Goal: Transaction & Acquisition: Download file/media

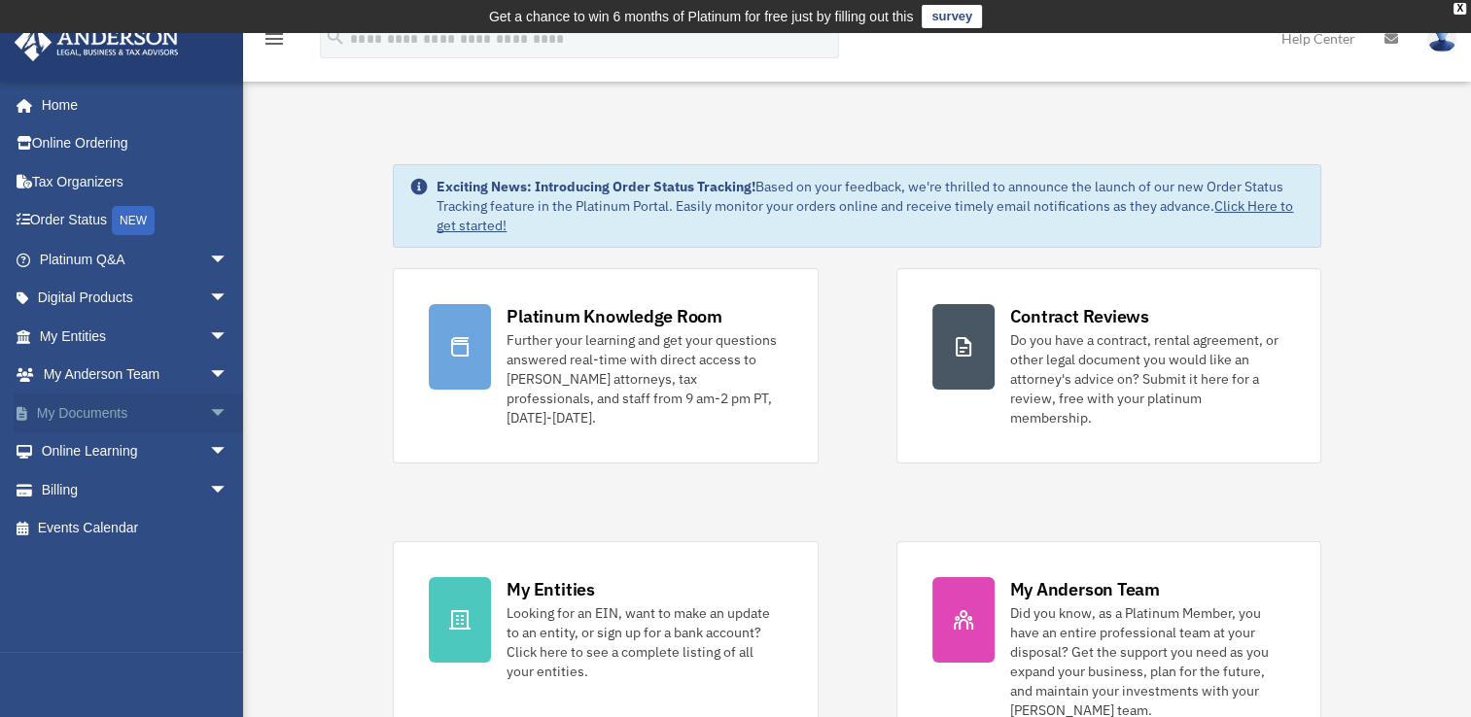
click at [86, 412] on link "My Documents arrow_drop_down" at bounding box center [136, 413] width 244 height 39
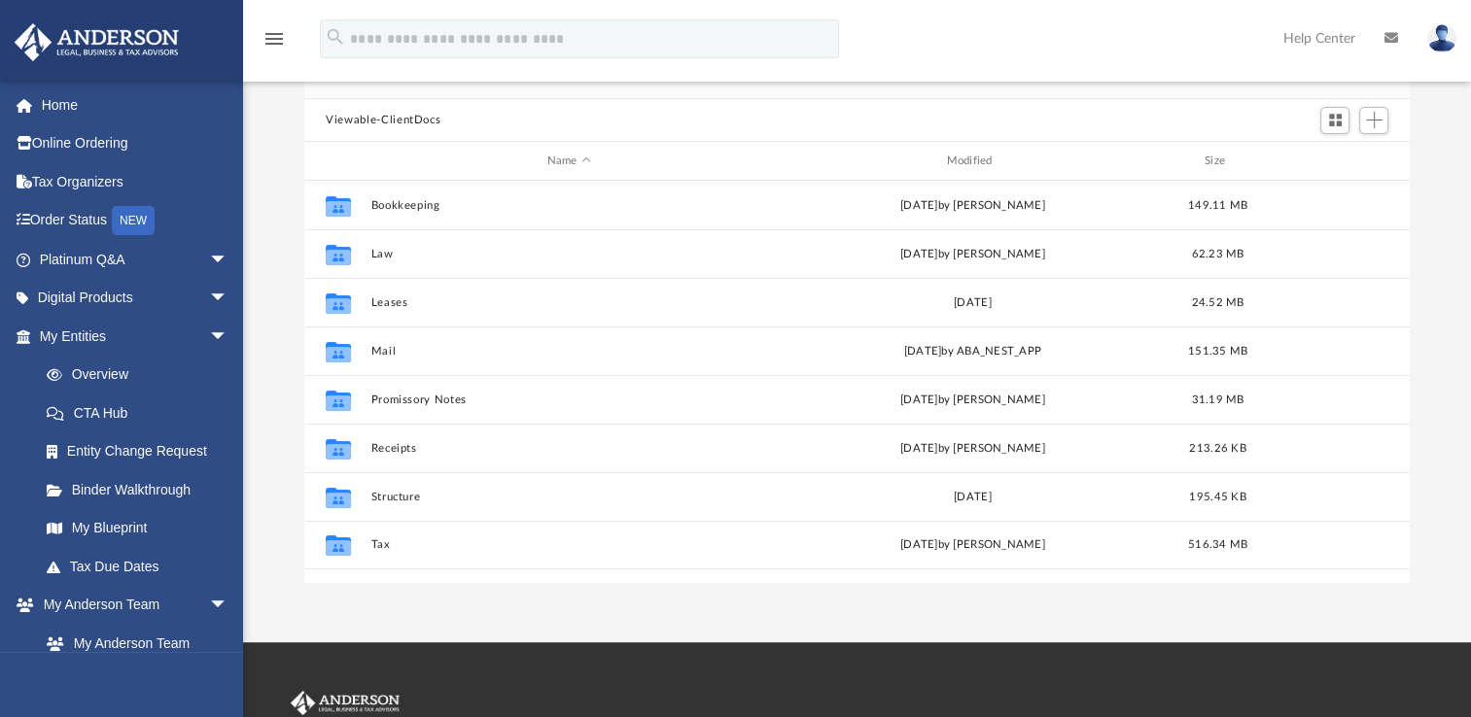
scroll to position [194, 0]
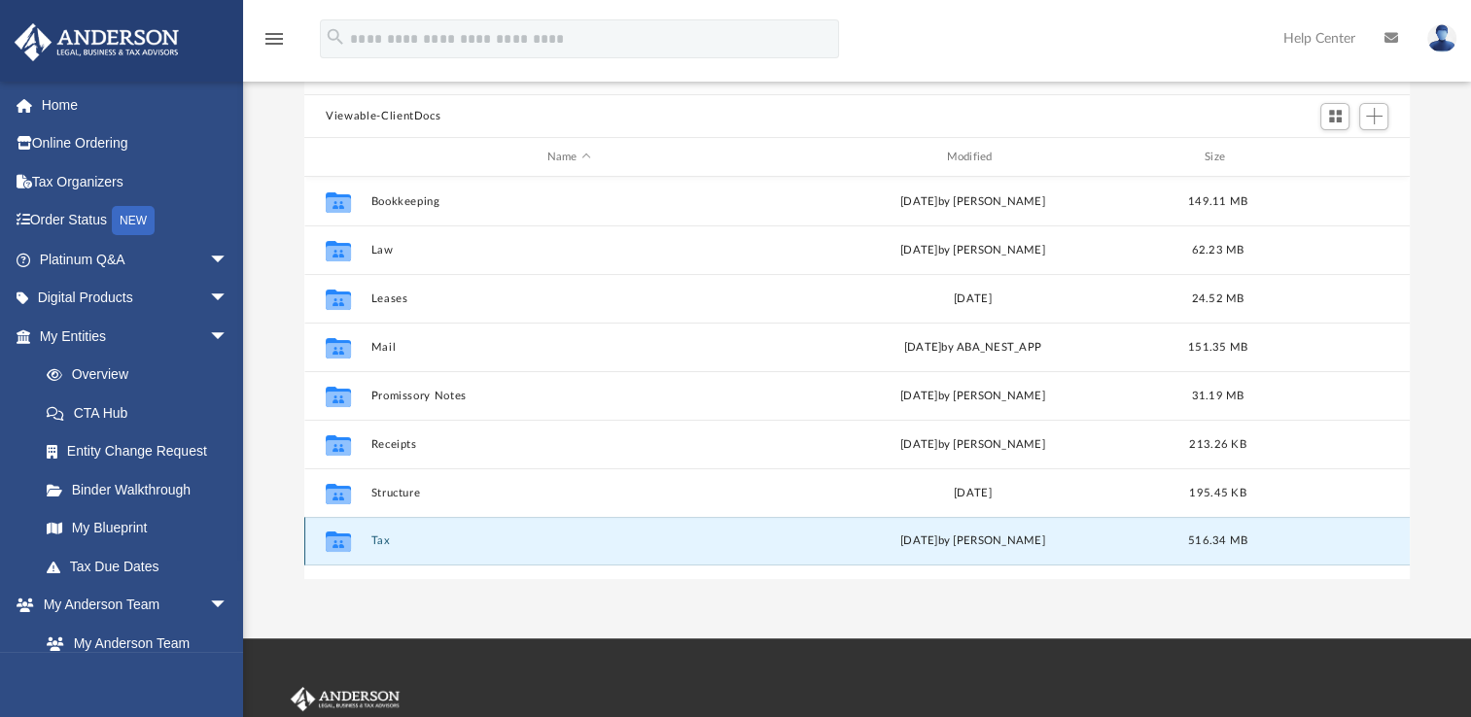
click at [380, 535] on button "Tax" at bounding box center [569, 541] width 396 height 13
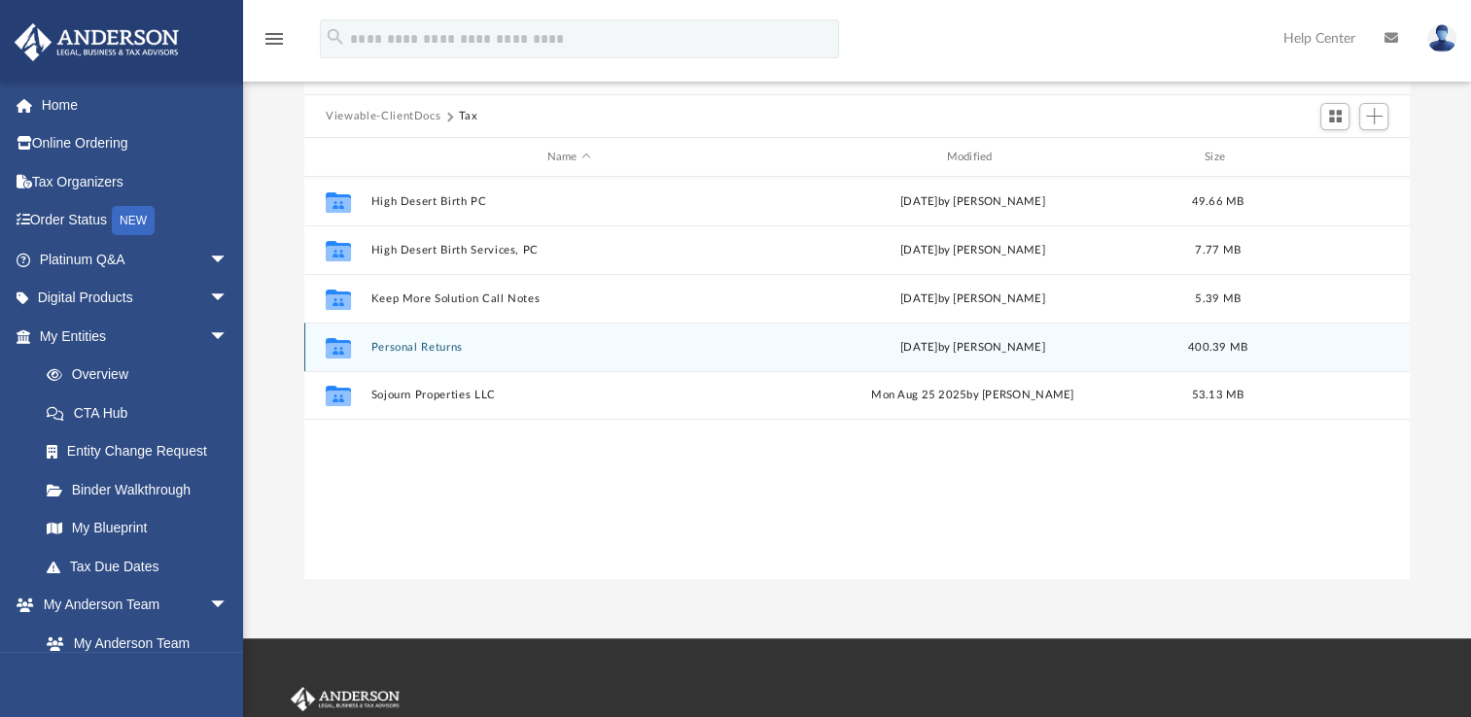
click at [445, 346] on button "Personal Returns" at bounding box center [569, 347] width 396 height 13
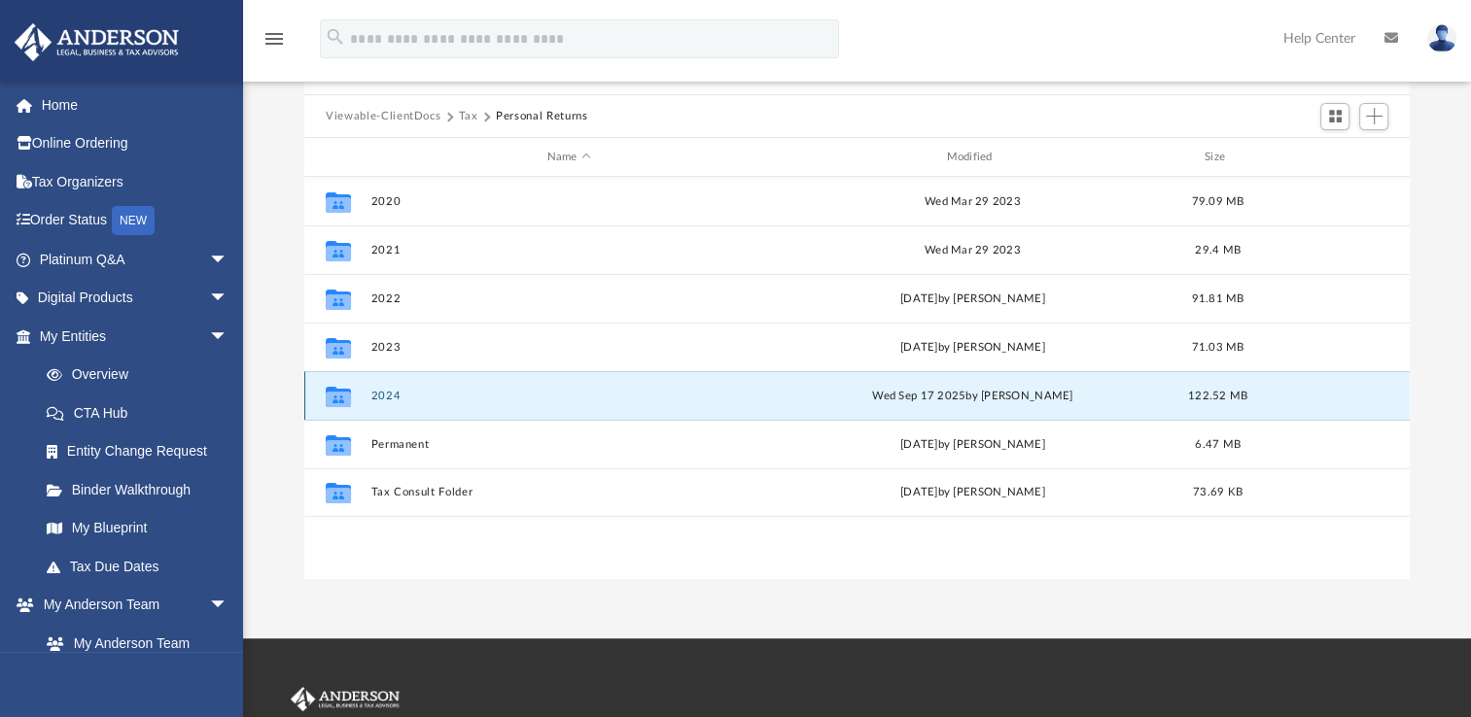
click at [385, 398] on button "2024" at bounding box center [569, 396] width 396 height 13
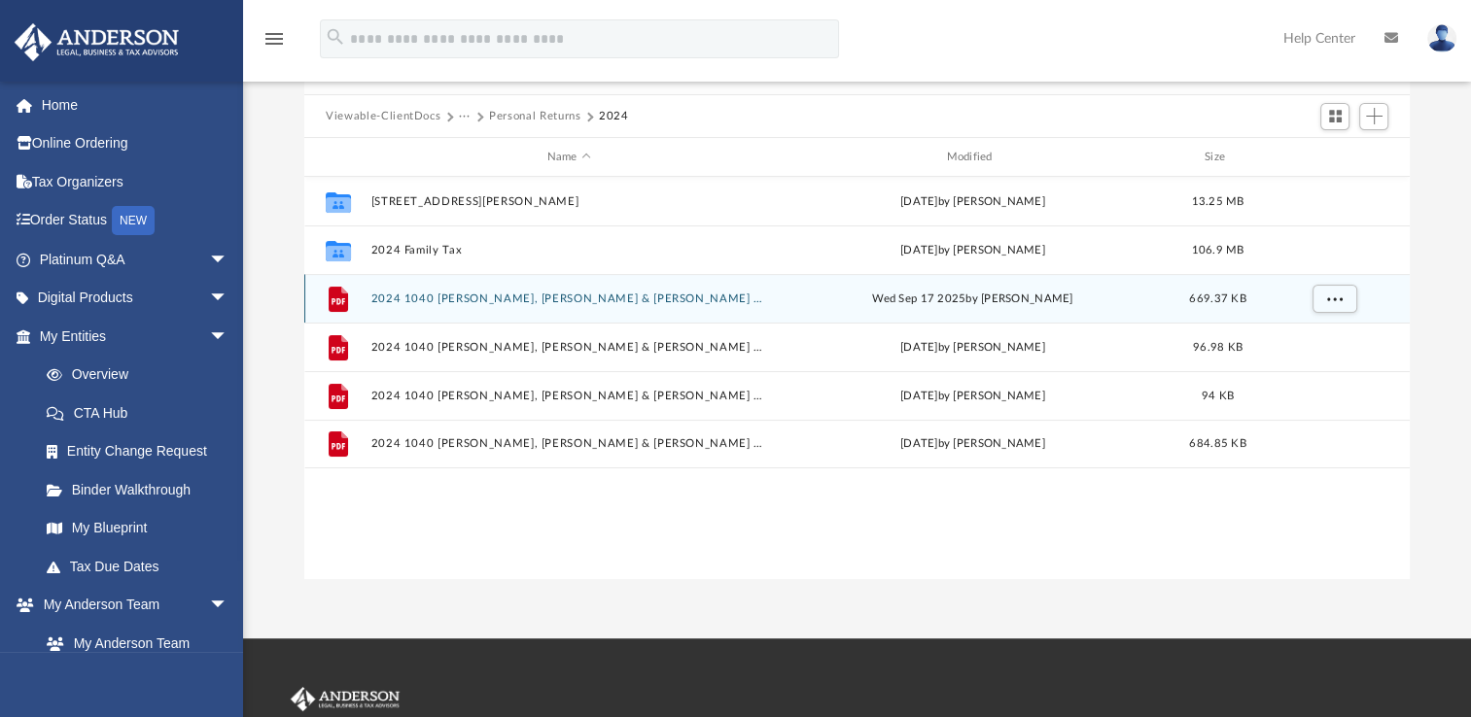
click at [607, 298] on button "2024 1040 [PERSON_NAME], [PERSON_NAME] & [PERSON_NAME] - Completed Copy.pdf" at bounding box center [569, 299] width 396 height 13
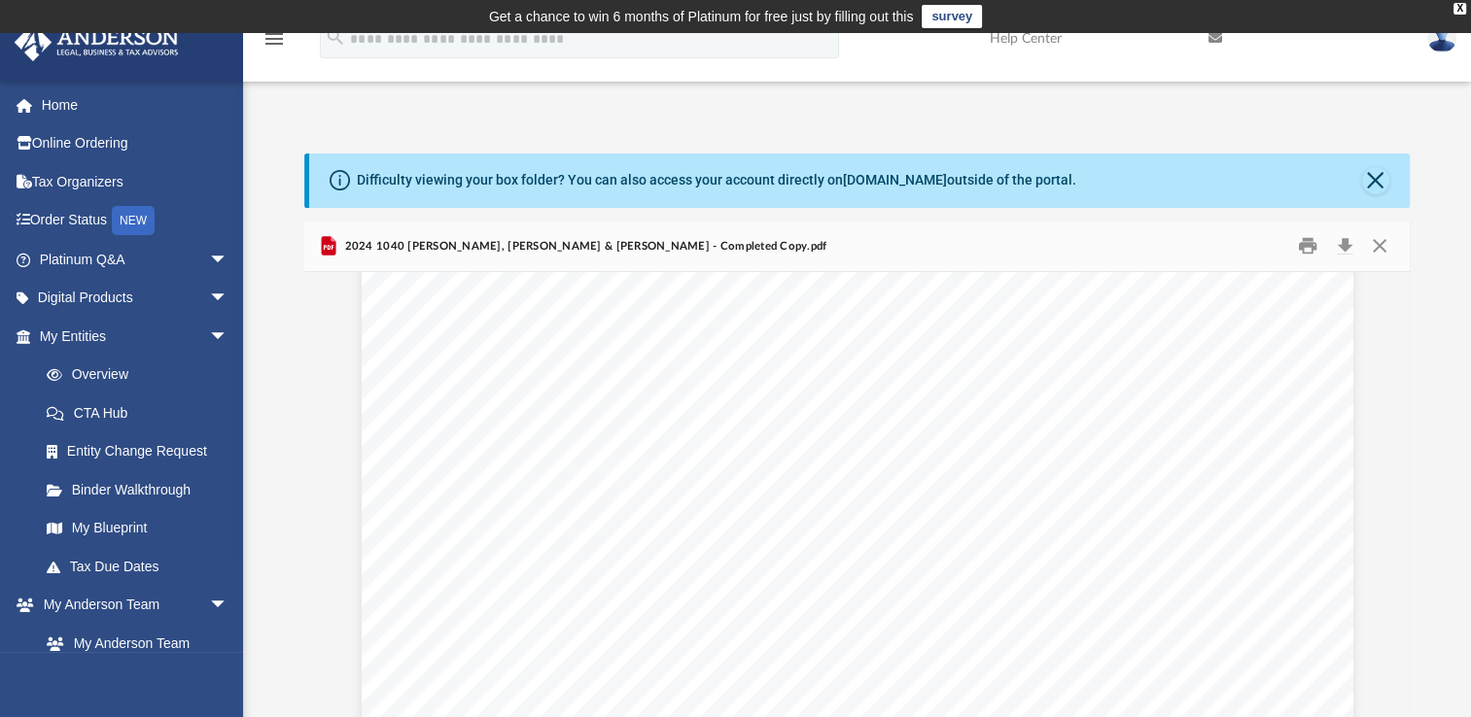
scroll to position [0, 0]
click at [1368, 181] on button "Close" at bounding box center [1375, 180] width 27 height 27
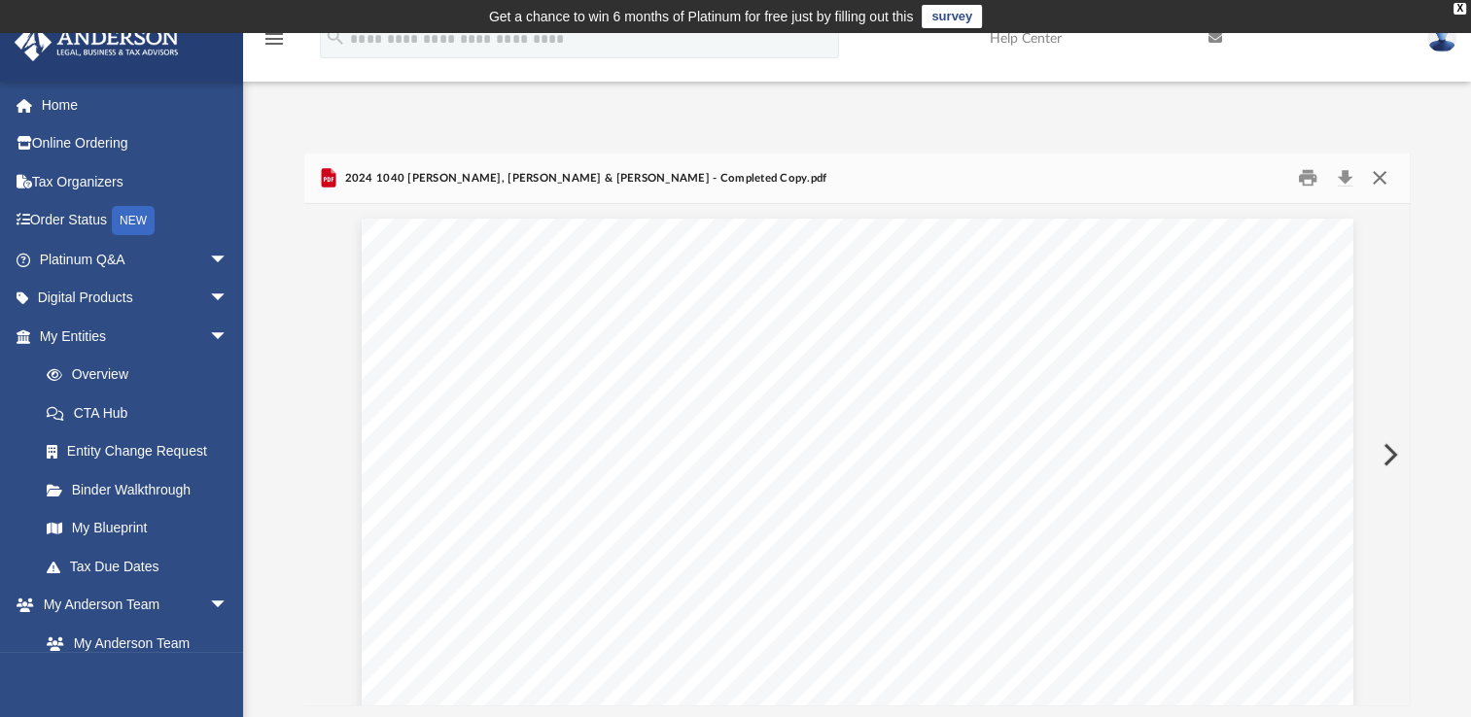
click at [1377, 185] on button "Close" at bounding box center [1378, 178] width 35 height 30
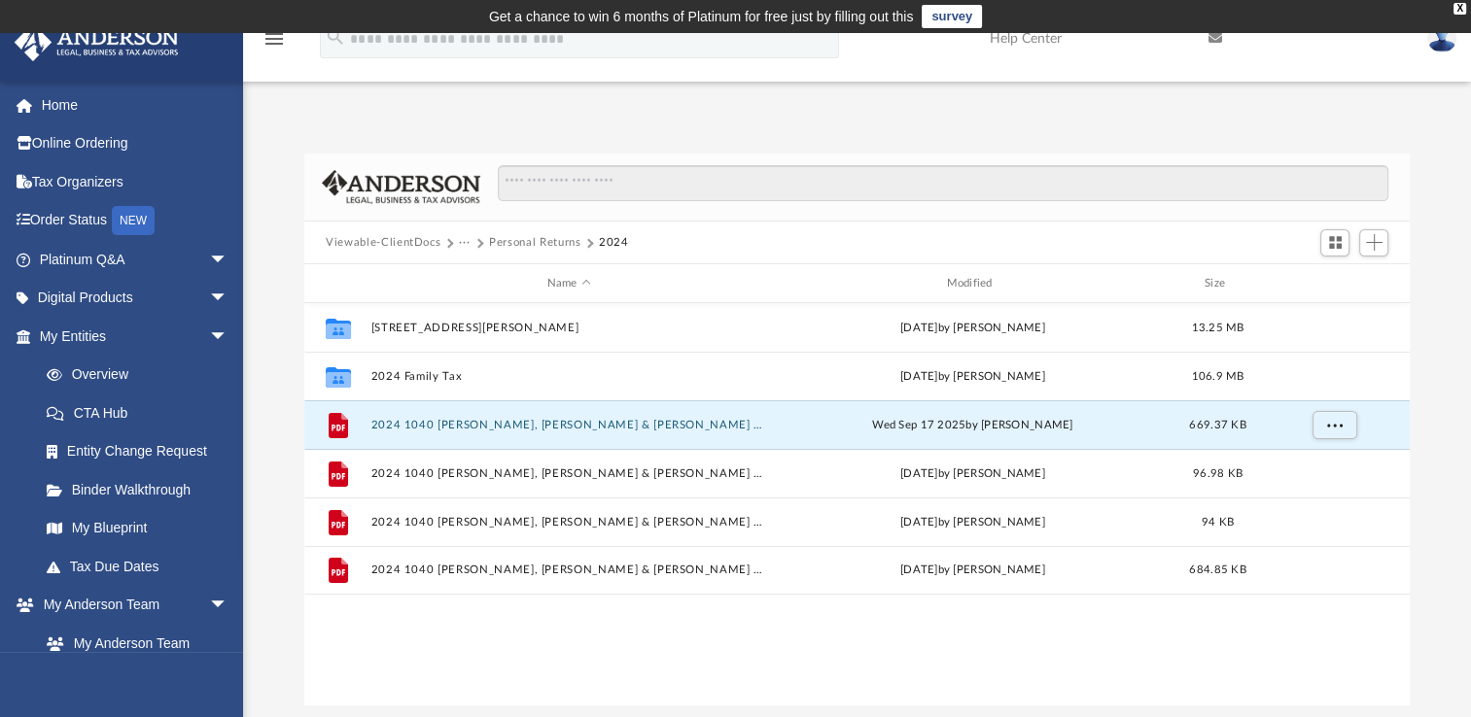
click at [463, 241] on button "···" at bounding box center [465, 242] width 13 height 17
click at [478, 273] on li "Tax" at bounding box center [478, 276] width 18 height 20
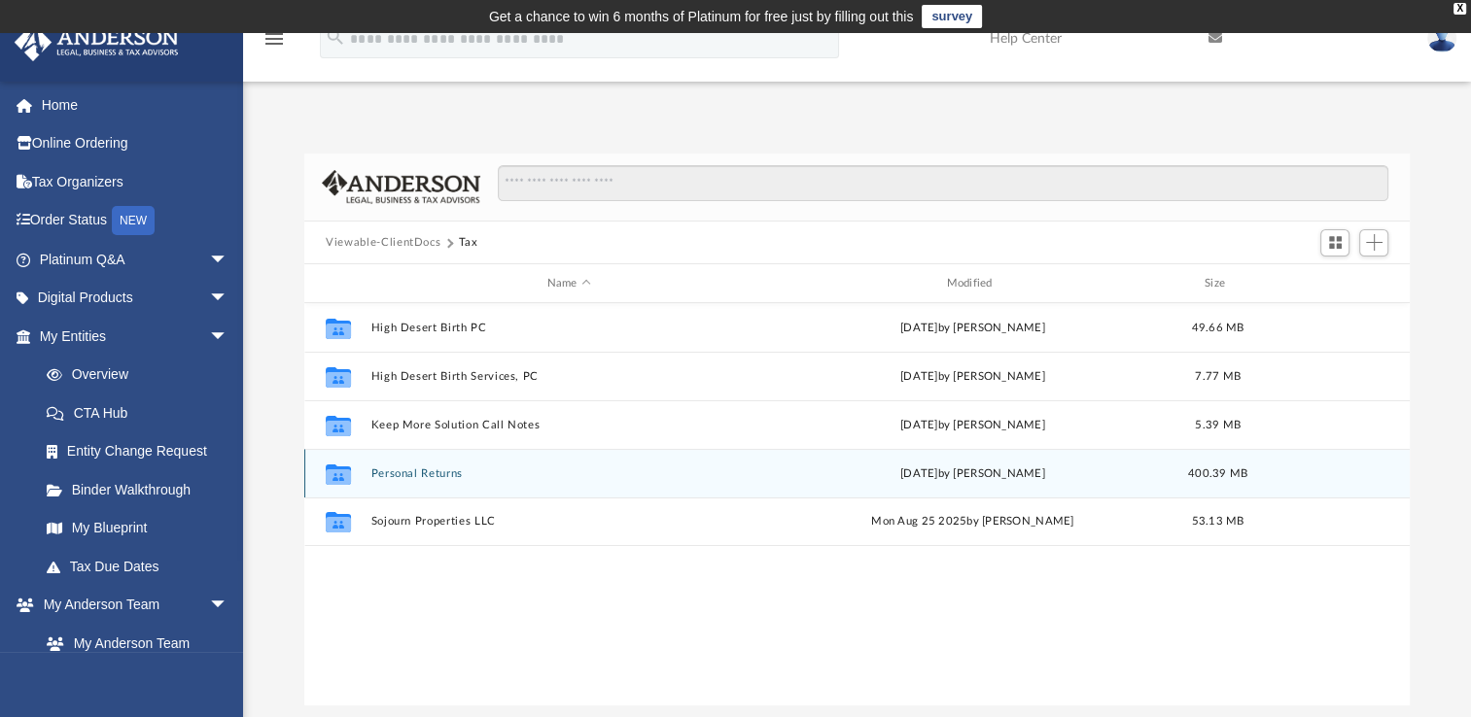
click at [426, 480] on div "Collaborated Folder Personal Returns [DATE] by [PERSON_NAME] 400.39 MB" at bounding box center [856, 473] width 1105 height 49
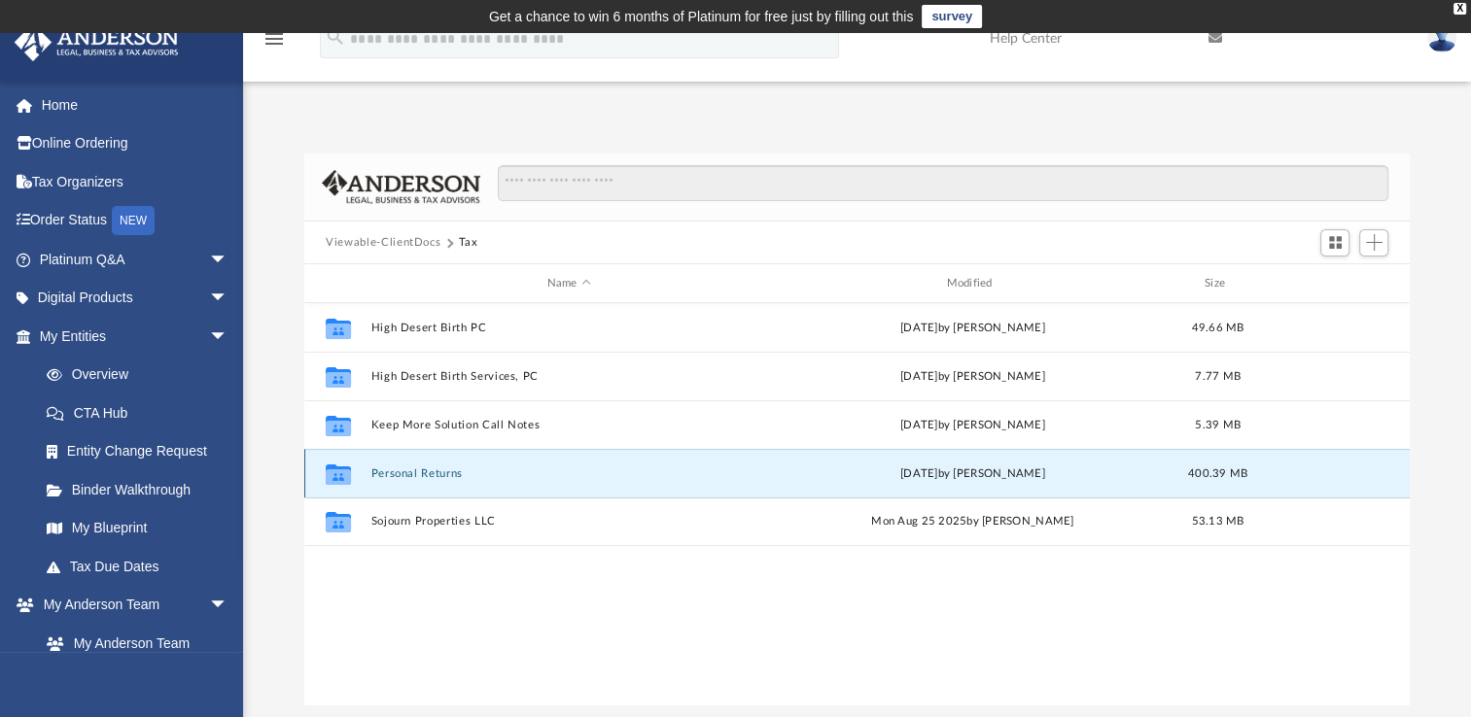
click at [439, 474] on button "Personal Returns" at bounding box center [569, 474] width 396 height 13
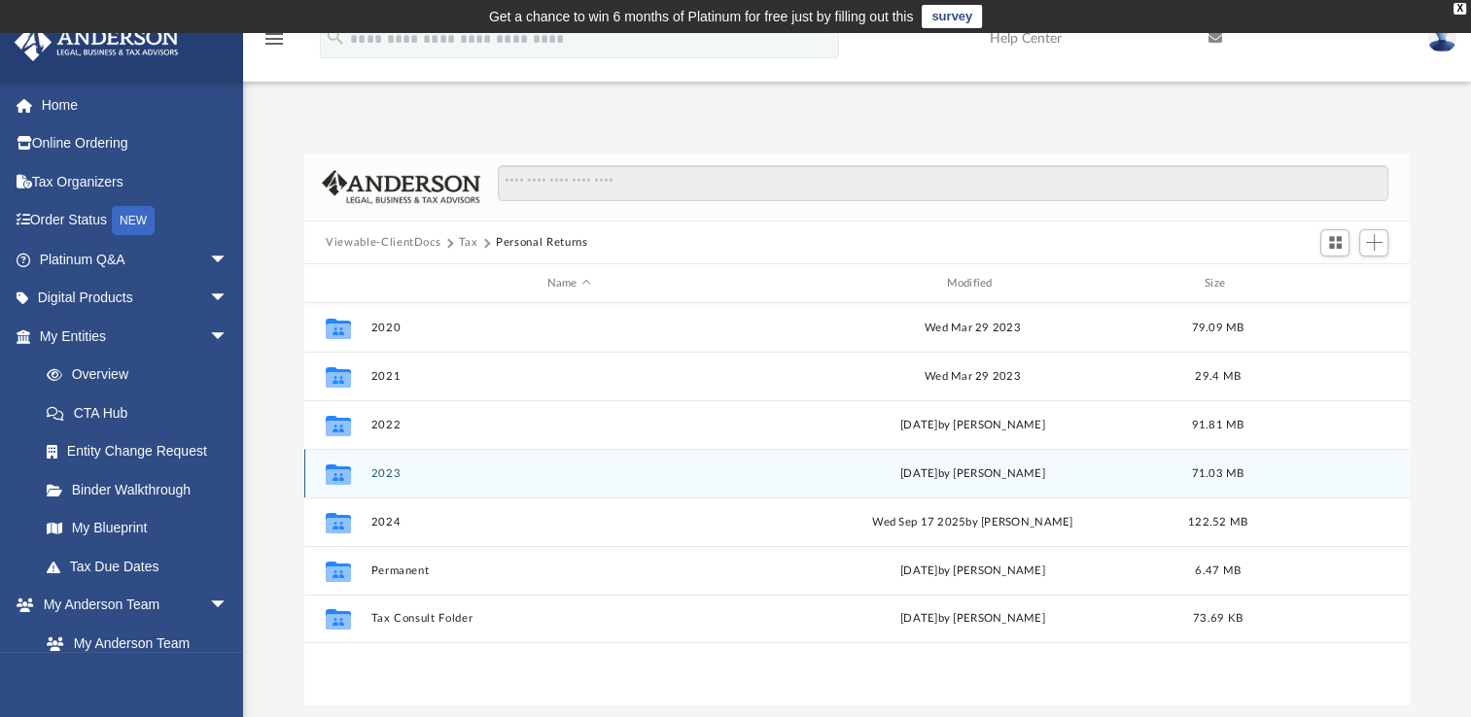
click at [387, 473] on button "2023" at bounding box center [569, 474] width 396 height 13
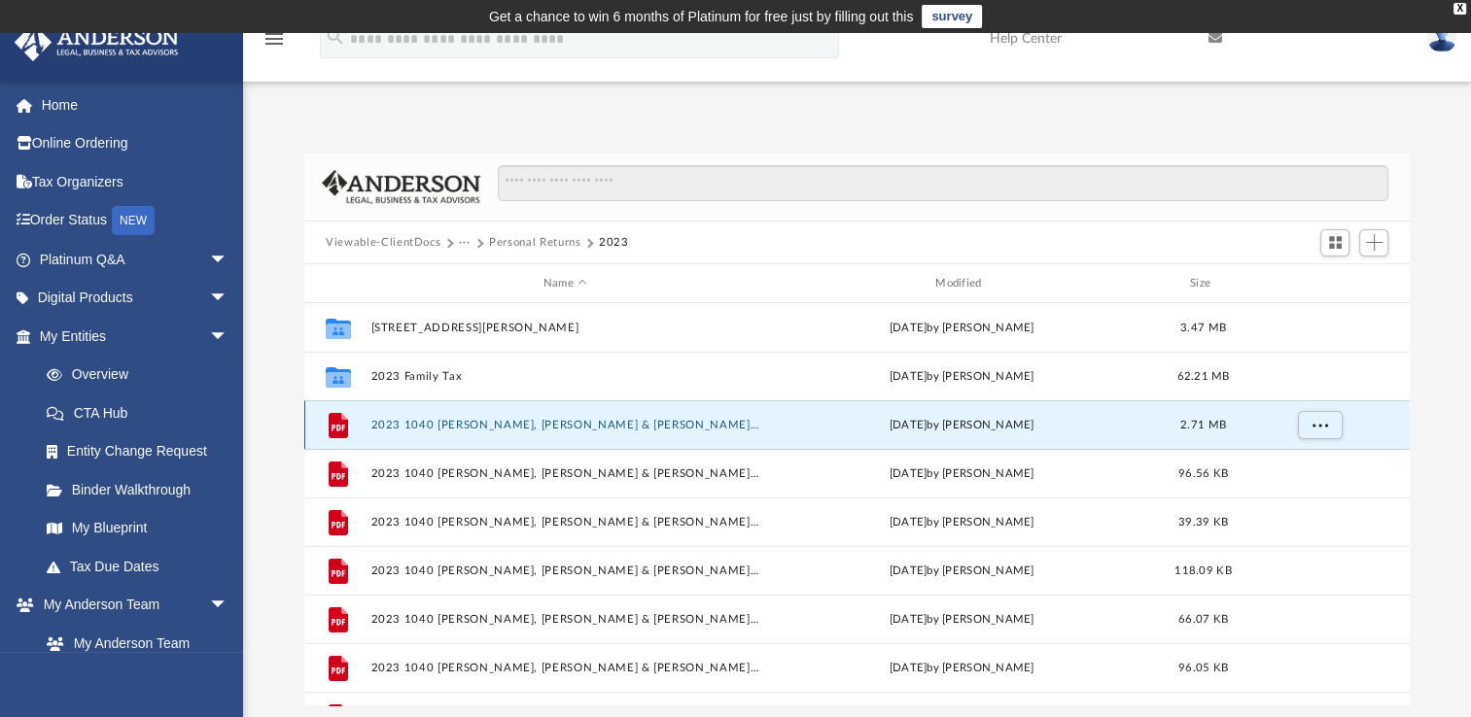
click at [588, 426] on button "2023 1040 [PERSON_NAME], [PERSON_NAME] & [PERSON_NAME] - Completed Copy.pdf" at bounding box center [565, 425] width 388 height 13
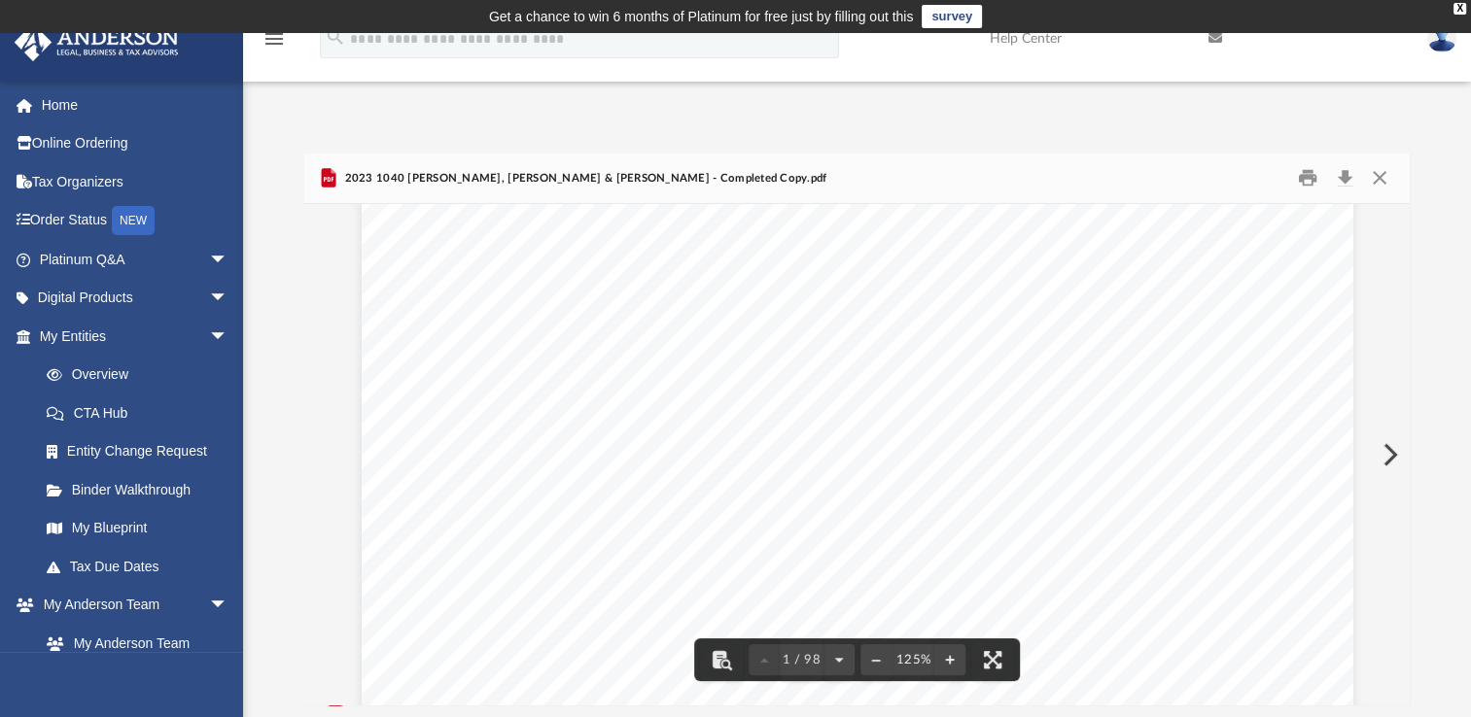
scroll to position [1264, 0]
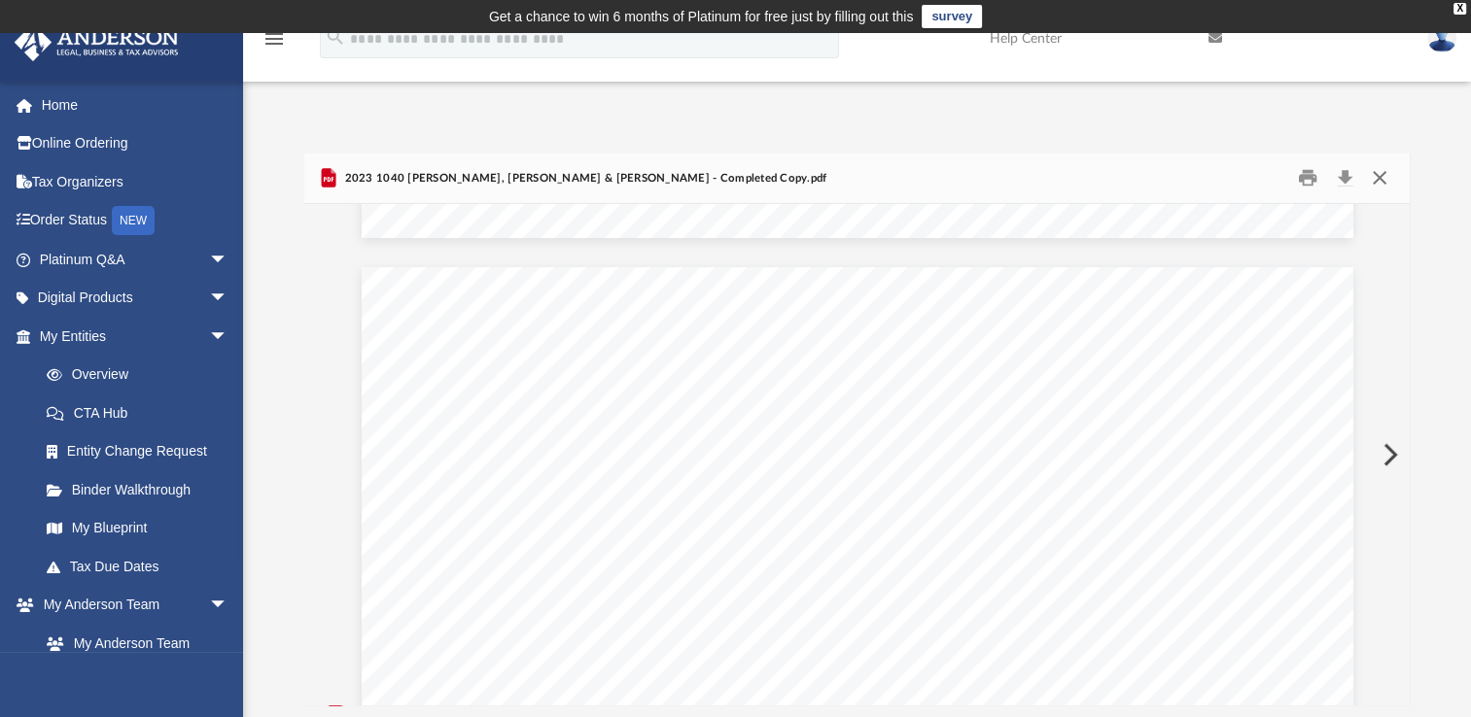
click at [1388, 181] on button "Close" at bounding box center [1378, 178] width 35 height 30
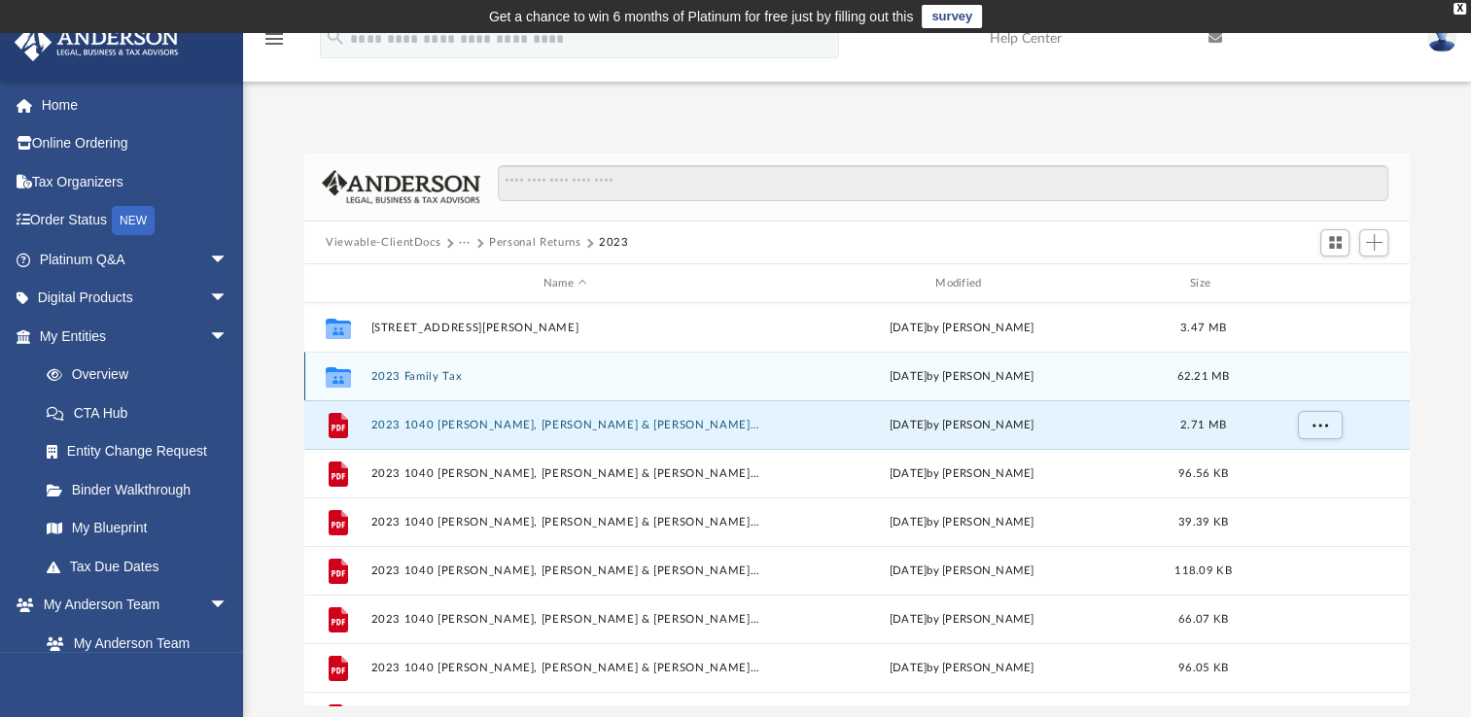
click at [420, 373] on button "2023 Family Tax" at bounding box center [565, 376] width 388 height 13
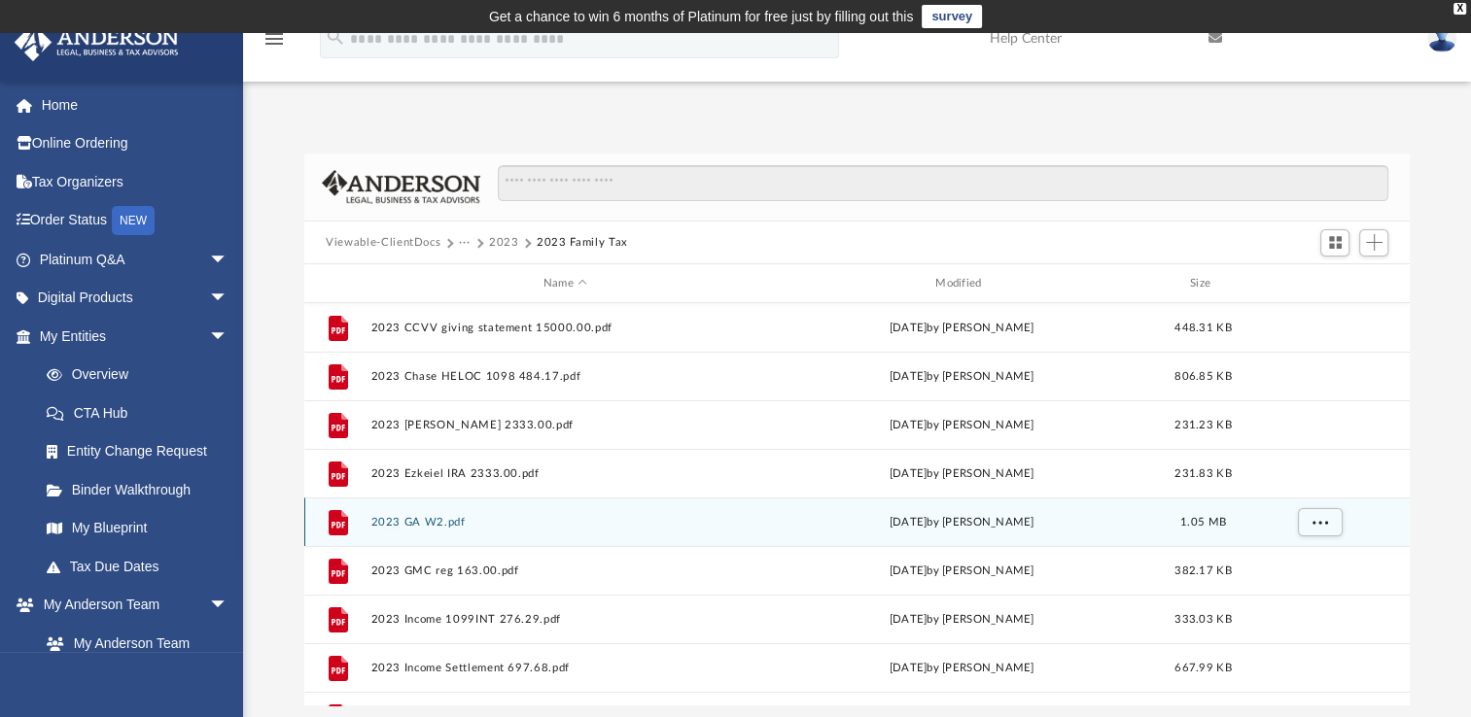
click at [417, 522] on button "2023 GA W2.pdf" at bounding box center [565, 522] width 388 height 13
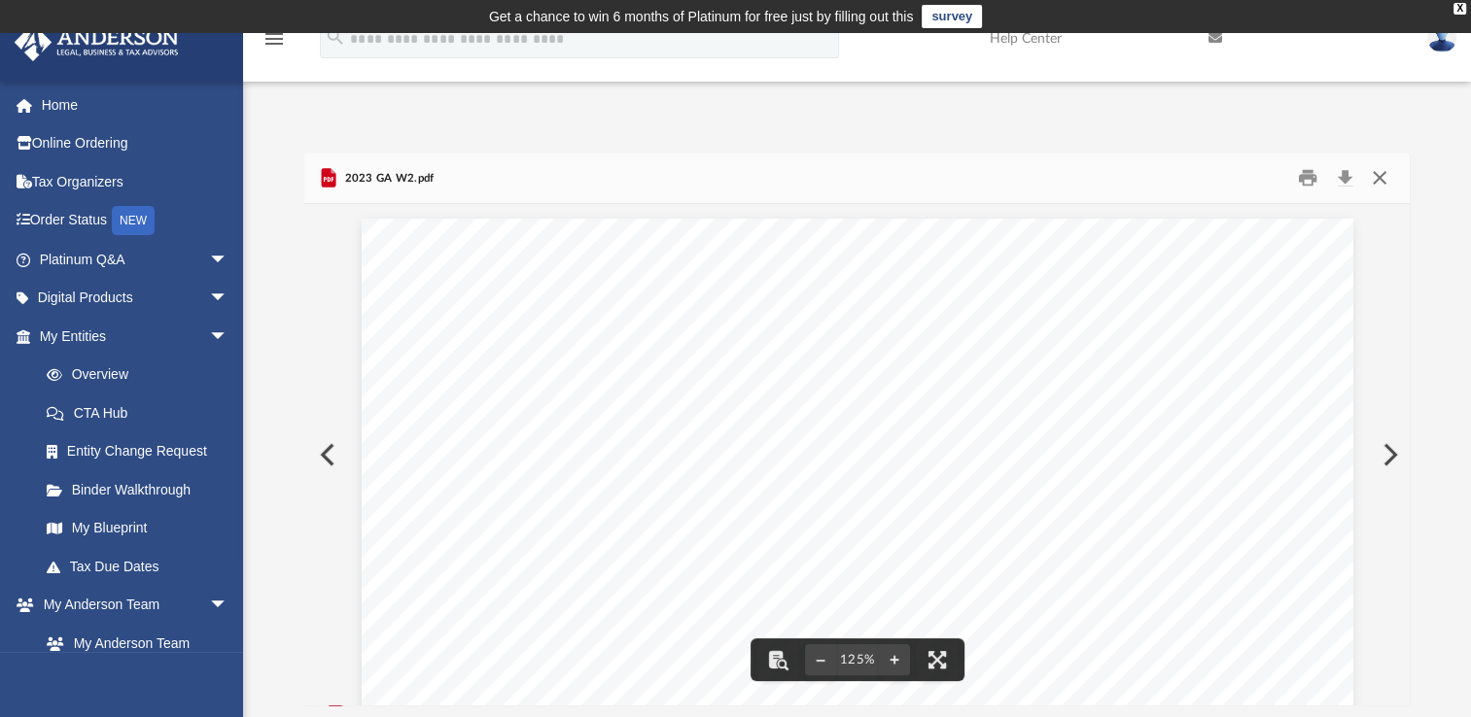
click at [1377, 173] on button "Close" at bounding box center [1378, 178] width 35 height 30
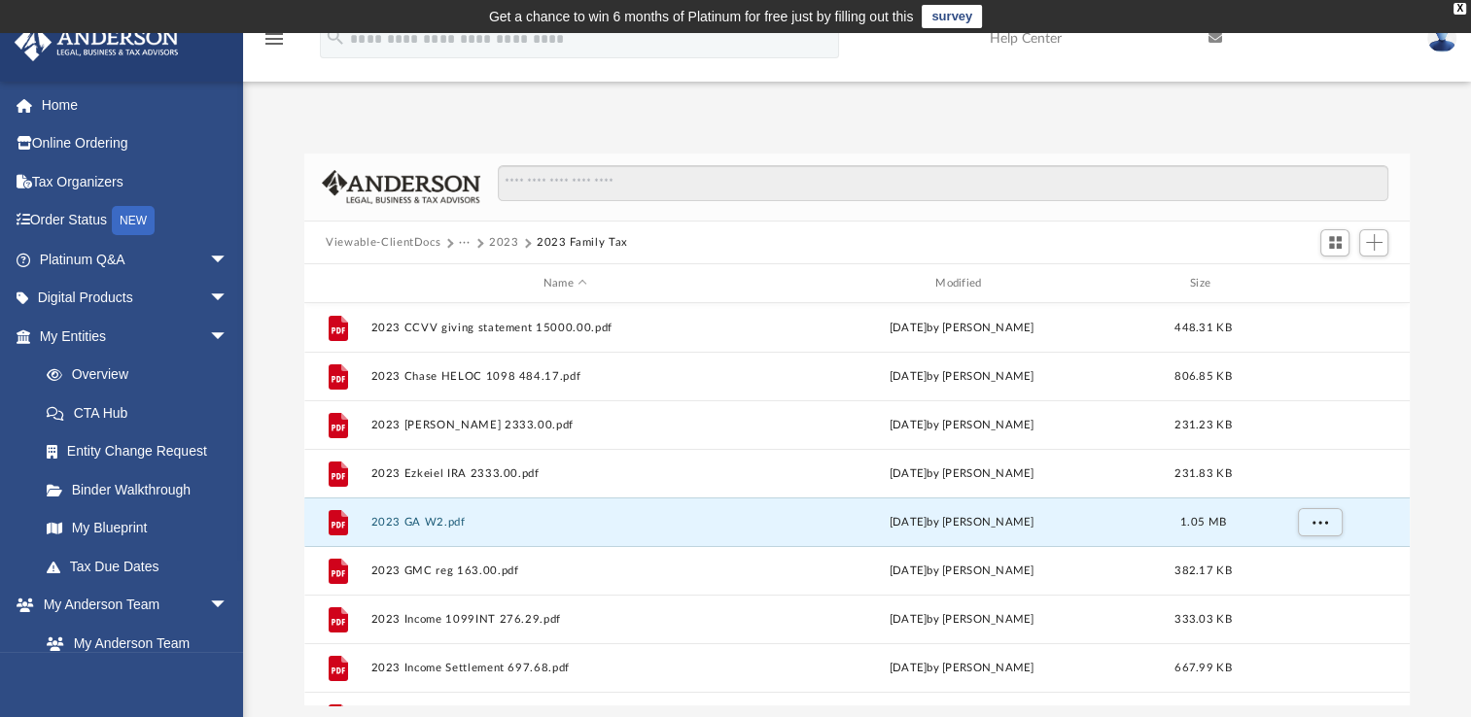
click at [498, 240] on button "2023" at bounding box center [504, 242] width 30 height 17
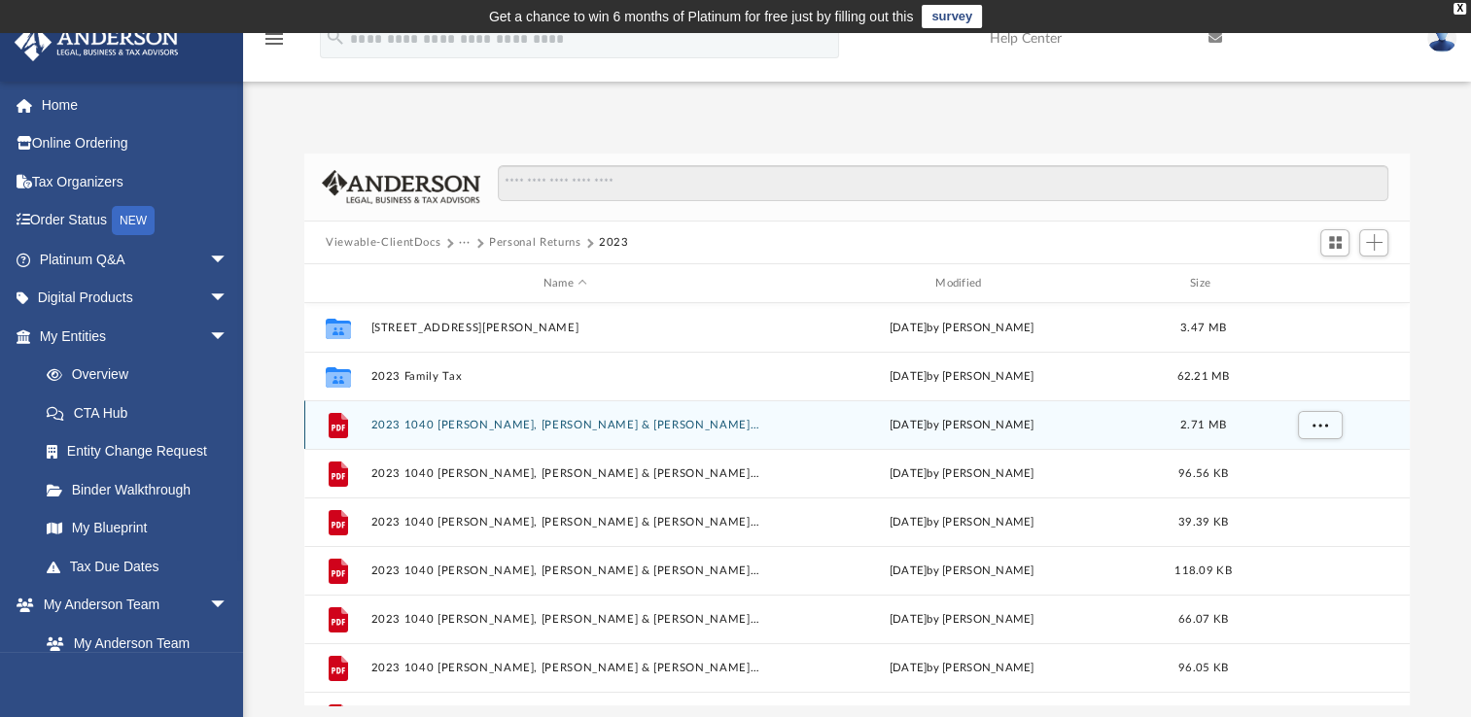
click at [452, 434] on div "File 2023 1040 [PERSON_NAME], [PERSON_NAME] & [PERSON_NAME] - Completed Copy.pd…" at bounding box center [856, 425] width 1105 height 49
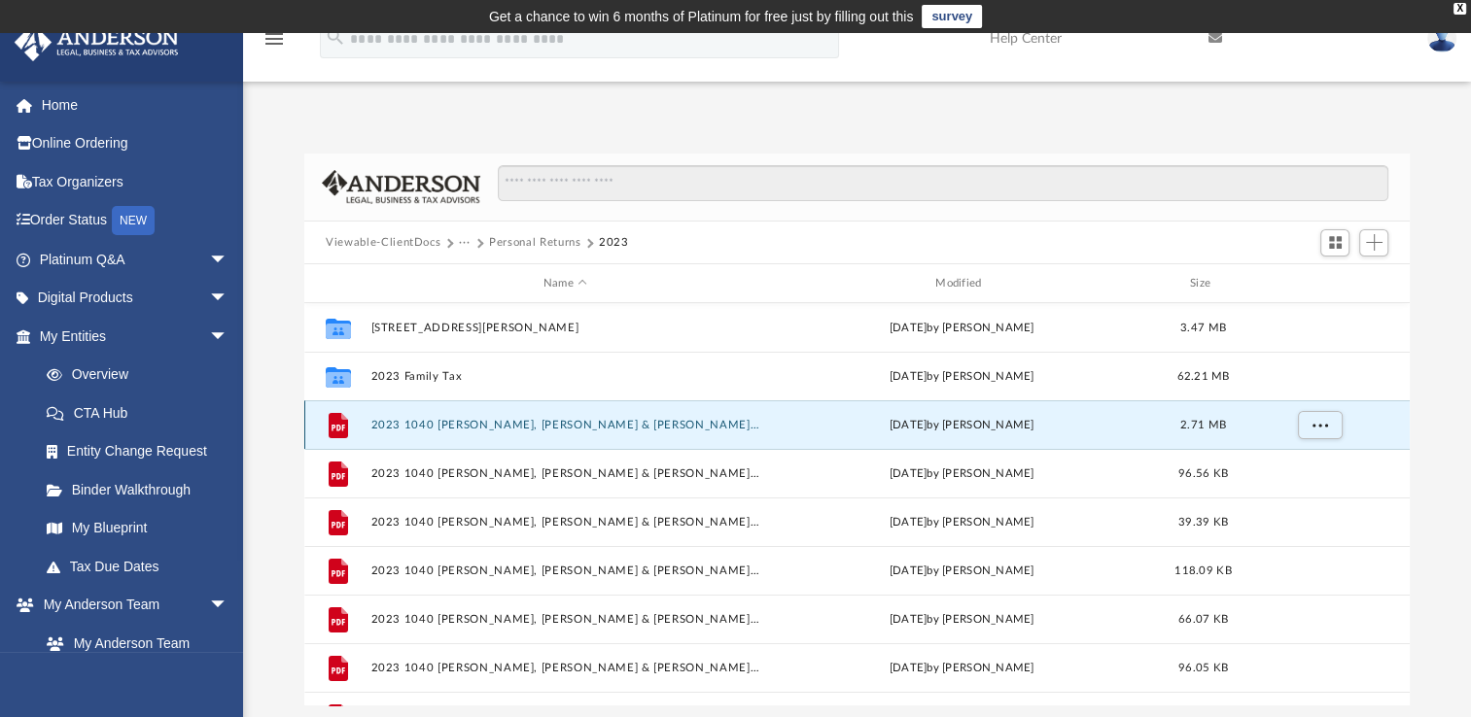
click at [463, 423] on button "2023 1040 [PERSON_NAME], [PERSON_NAME] & [PERSON_NAME] - Completed Copy.pdf" at bounding box center [565, 425] width 388 height 13
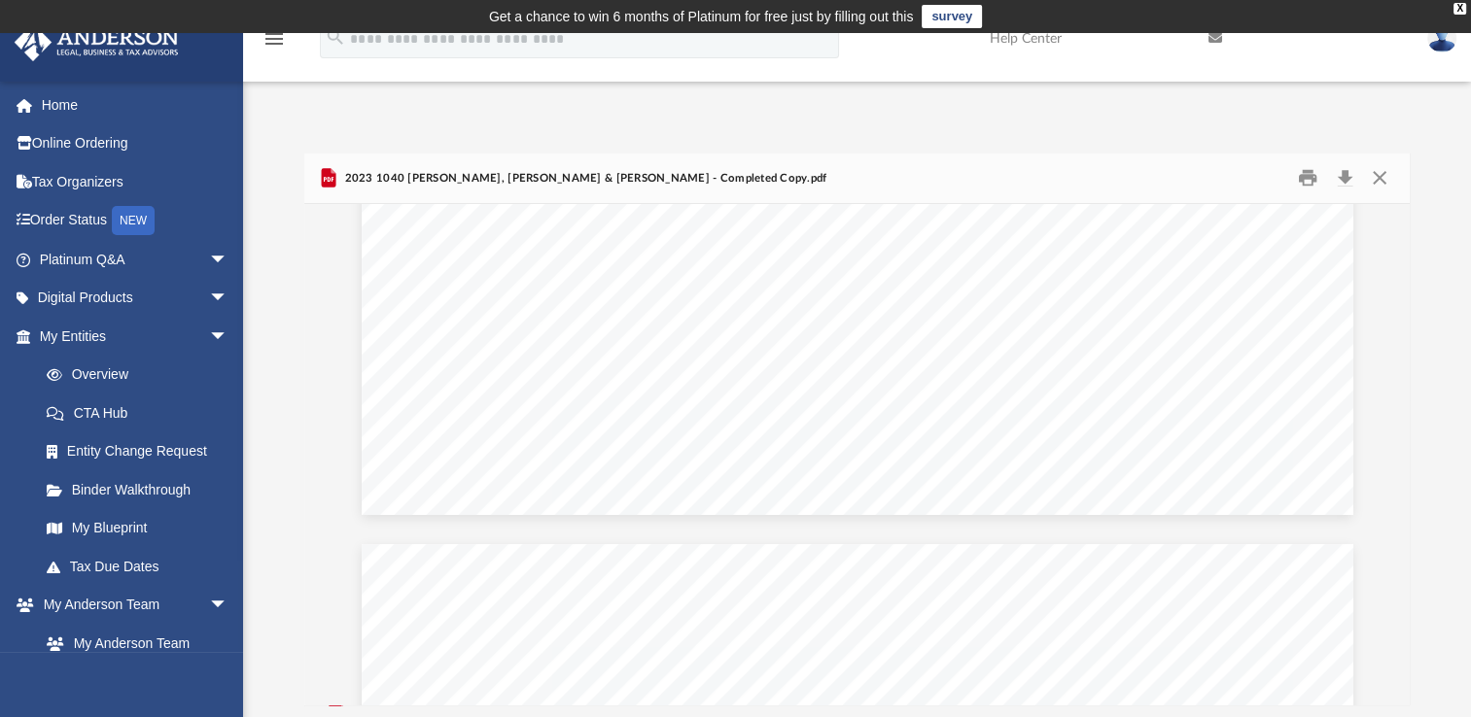
scroll to position [20367, 0]
click at [1380, 174] on button "Close" at bounding box center [1378, 178] width 35 height 30
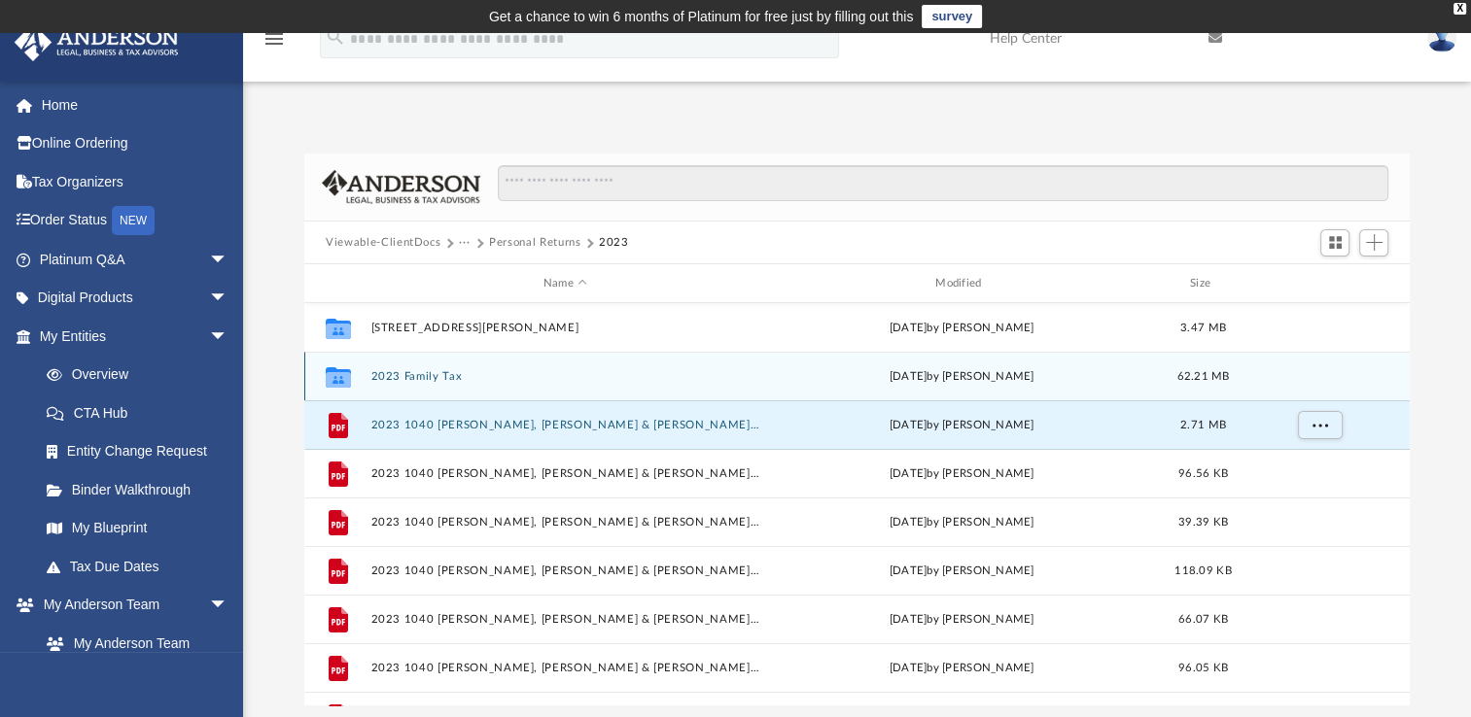
click at [422, 374] on button "2023 Family Tax" at bounding box center [565, 376] width 388 height 13
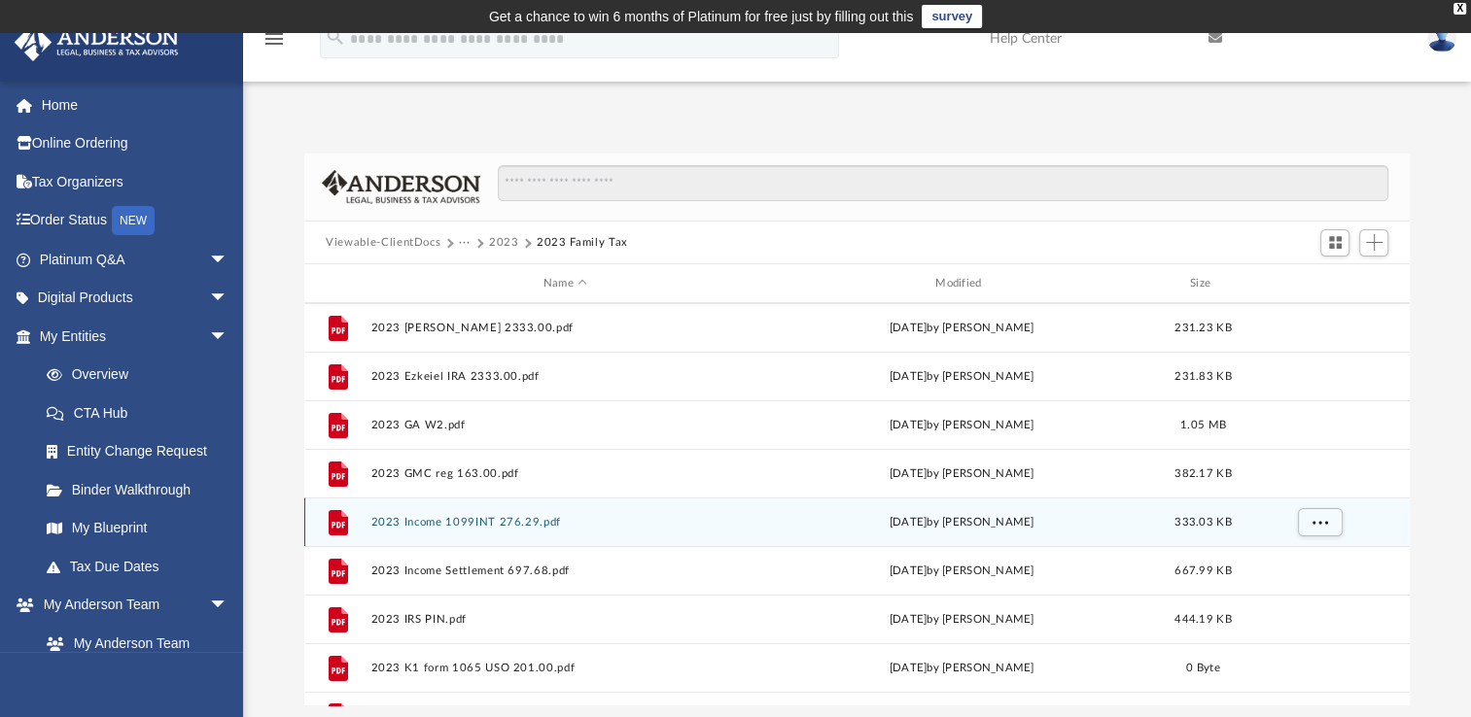
scroll to position [0, 0]
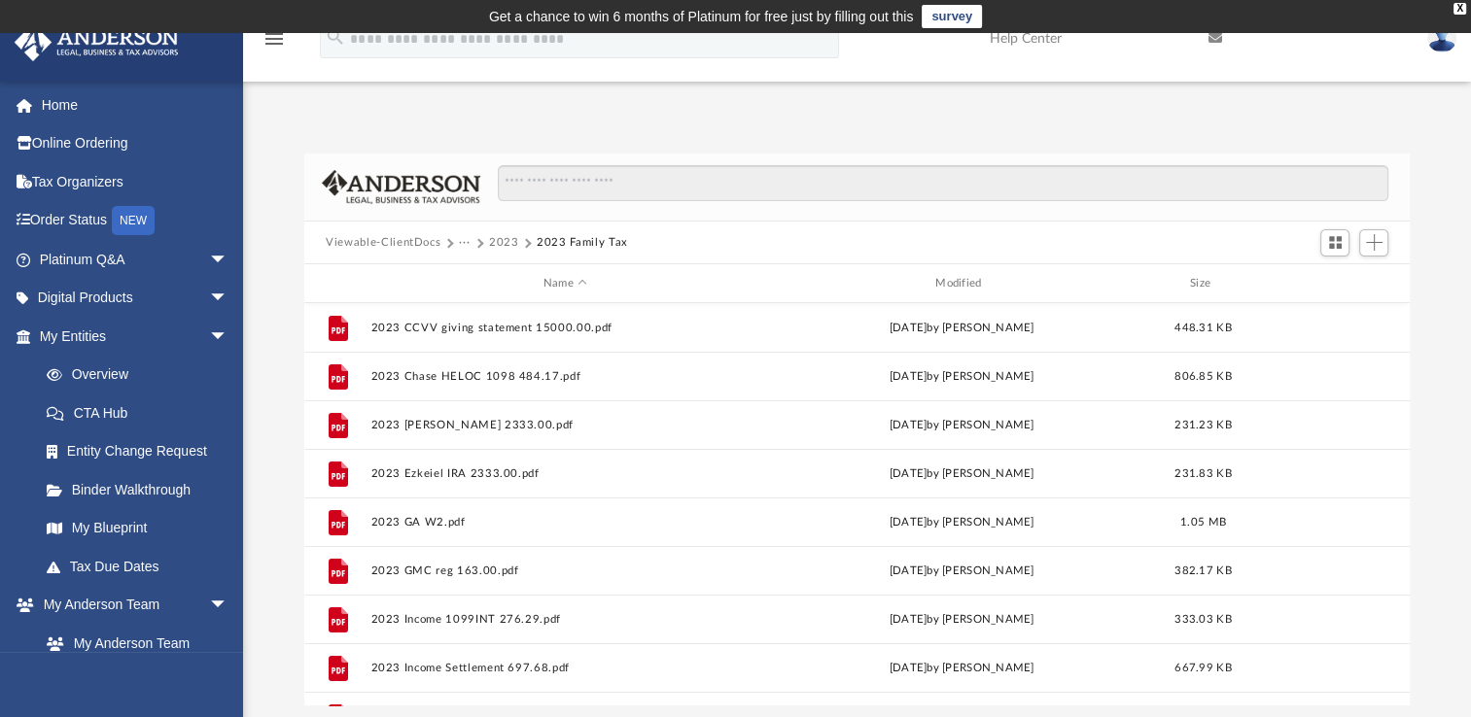
click at [463, 243] on button "···" at bounding box center [465, 242] width 13 height 17
click at [472, 274] on li "Tax" at bounding box center [514, 276] width 90 height 20
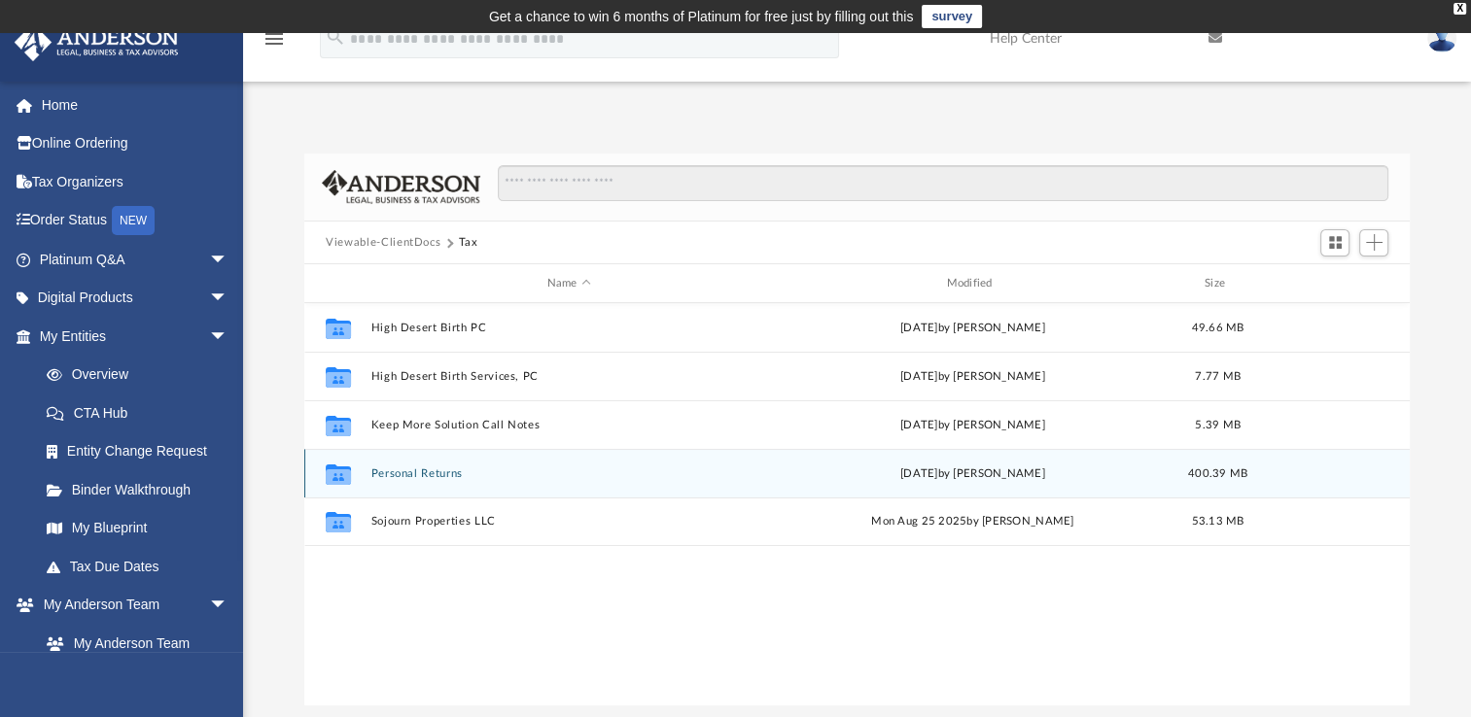
click at [421, 462] on div "Collaborated Folder Personal Returns [DATE] by [PERSON_NAME] 400.39 MB" at bounding box center [856, 473] width 1105 height 49
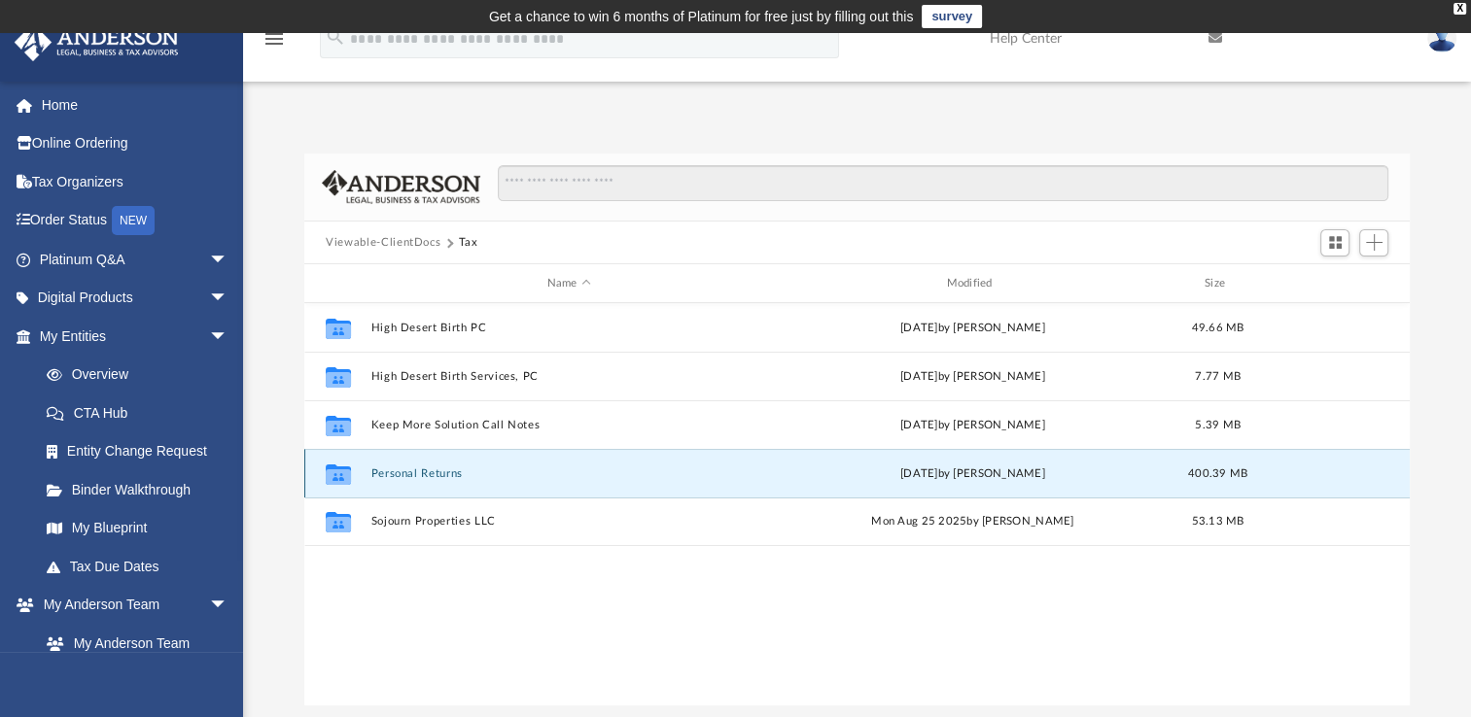
click at [425, 470] on button "Personal Returns" at bounding box center [569, 474] width 396 height 13
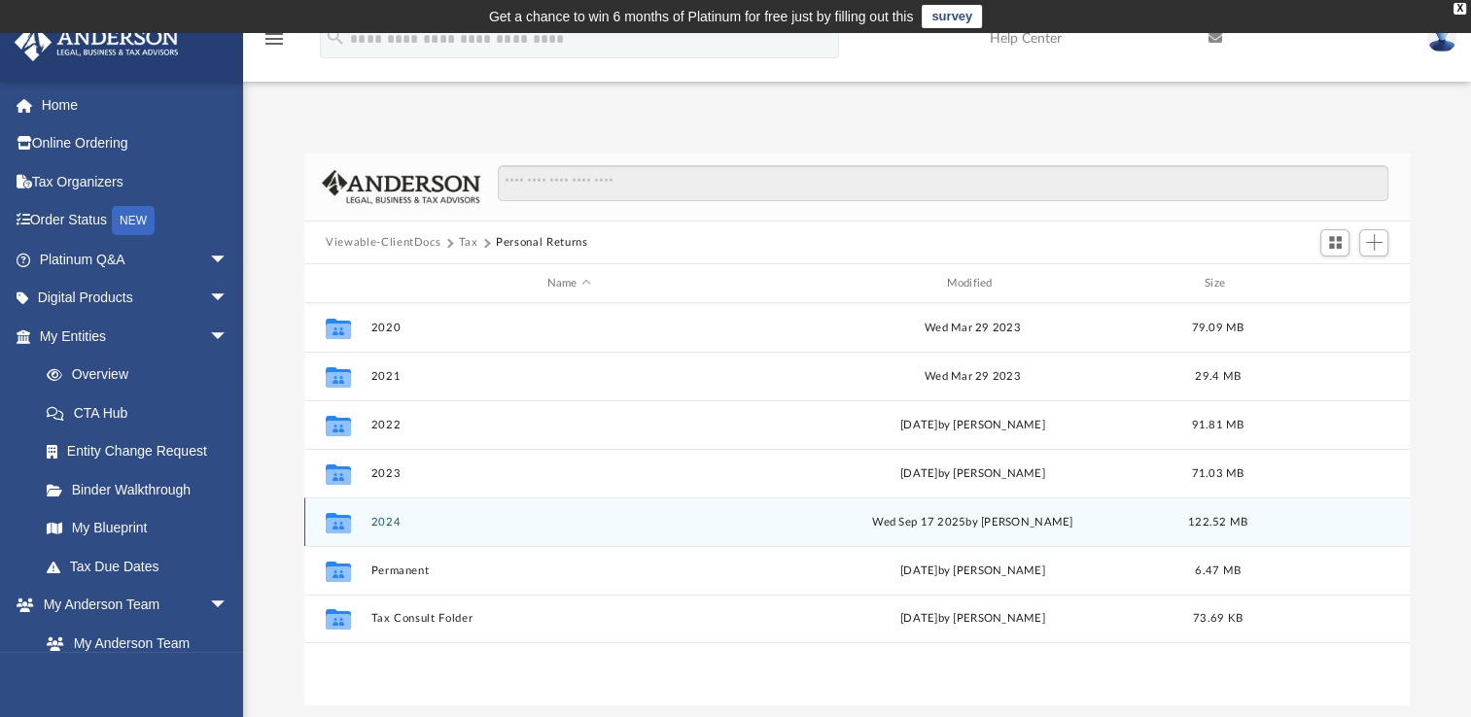
click at [384, 521] on button "2024" at bounding box center [569, 522] width 396 height 13
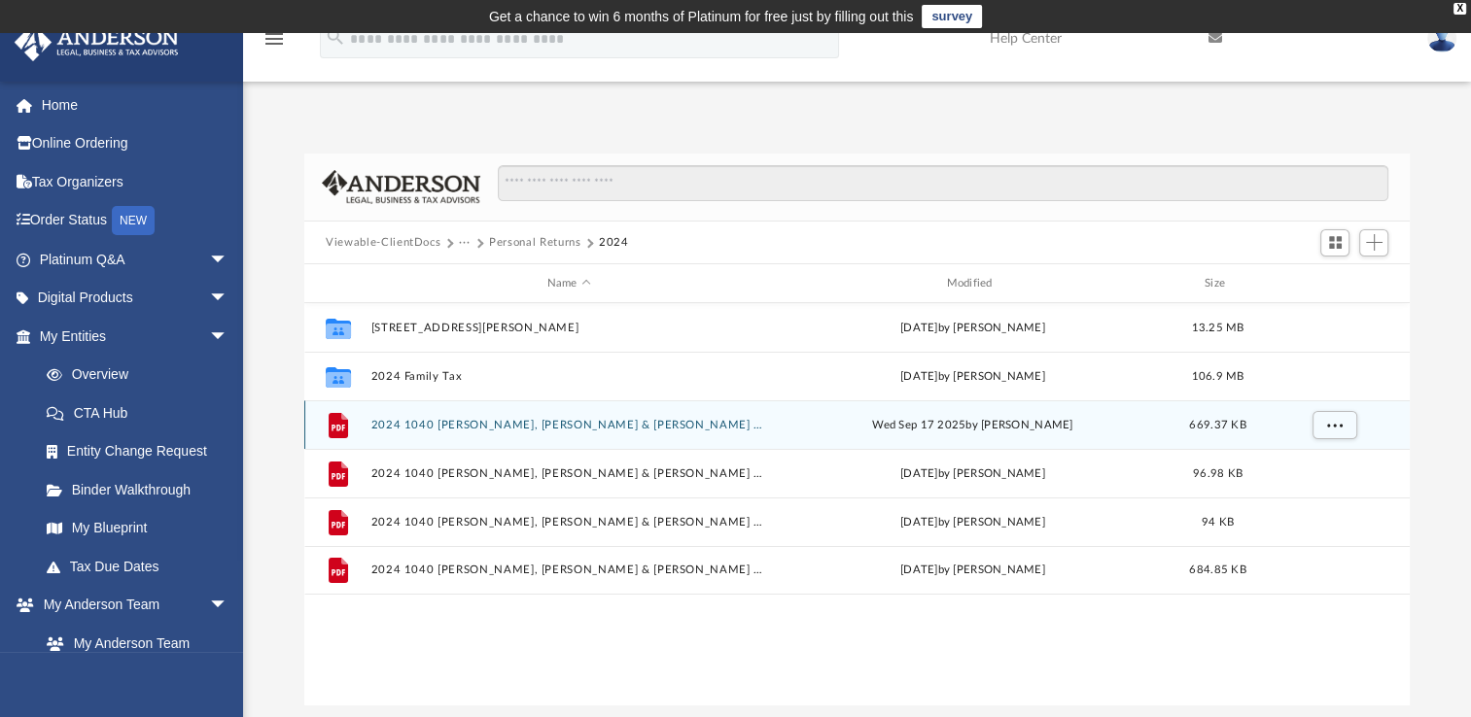
click at [459, 425] on button "2024 1040 [PERSON_NAME], [PERSON_NAME] & [PERSON_NAME] - Completed Copy.pdf" at bounding box center [569, 425] width 396 height 13
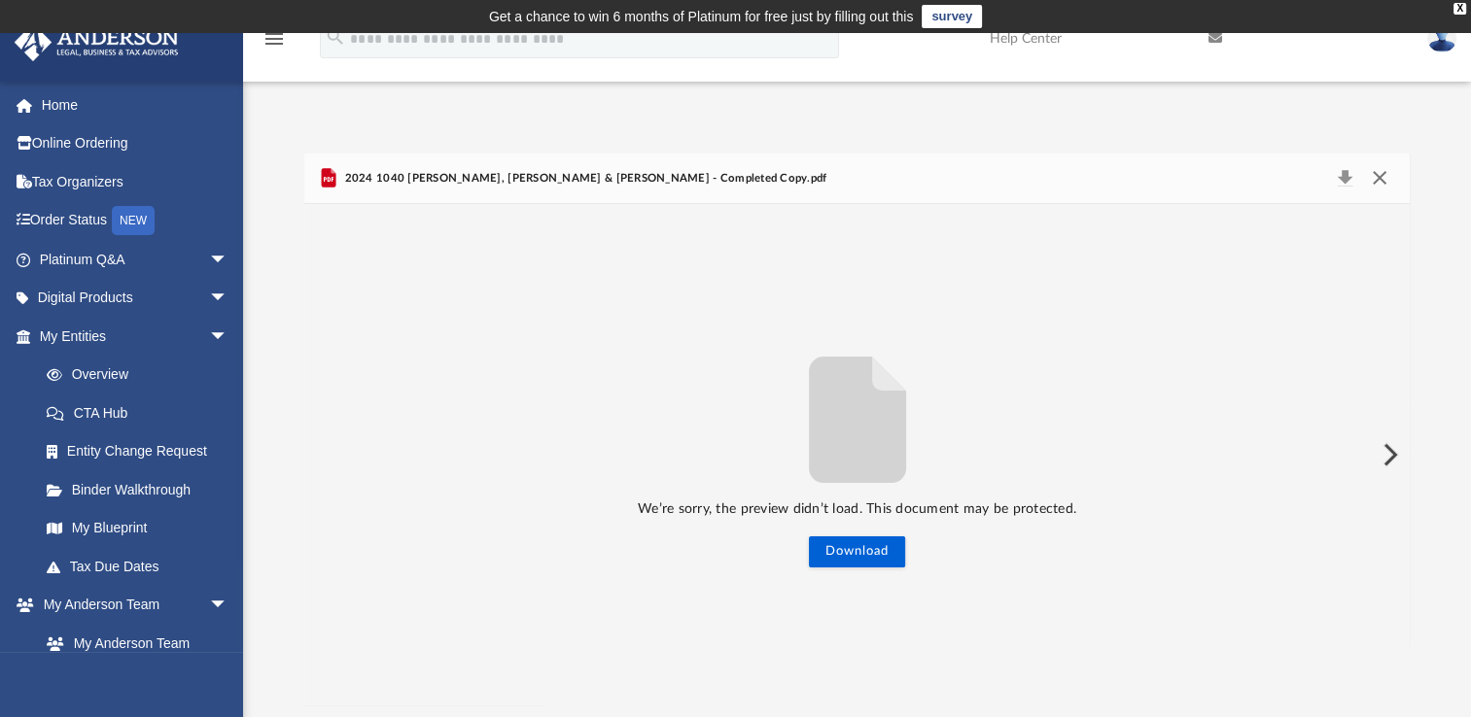
click at [1383, 184] on button "Close" at bounding box center [1378, 178] width 35 height 27
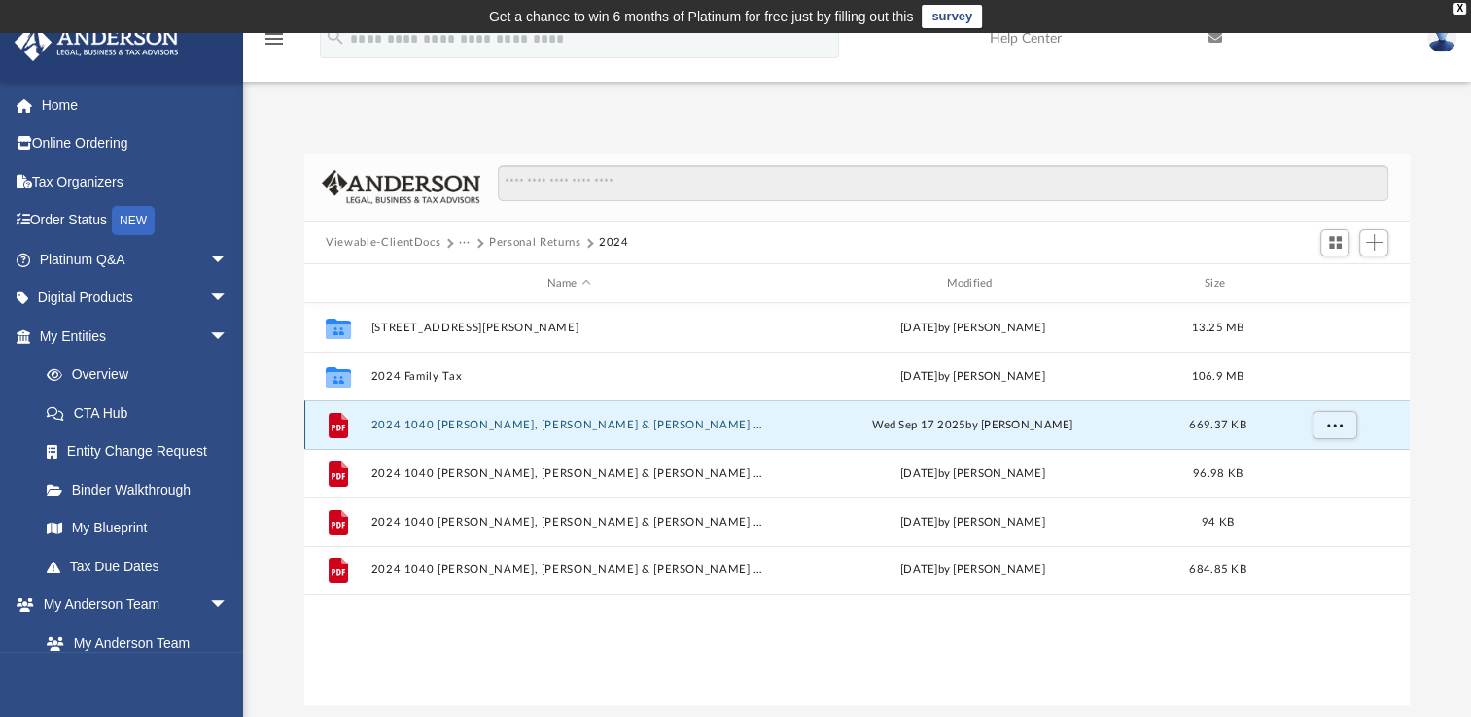
click at [459, 424] on button "2024 1040 [PERSON_NAME], [PERSON_NAME] & [PERSON_NAME] - Completed Copy.pdf" at bounding box center [569, 425] width 396 height 13
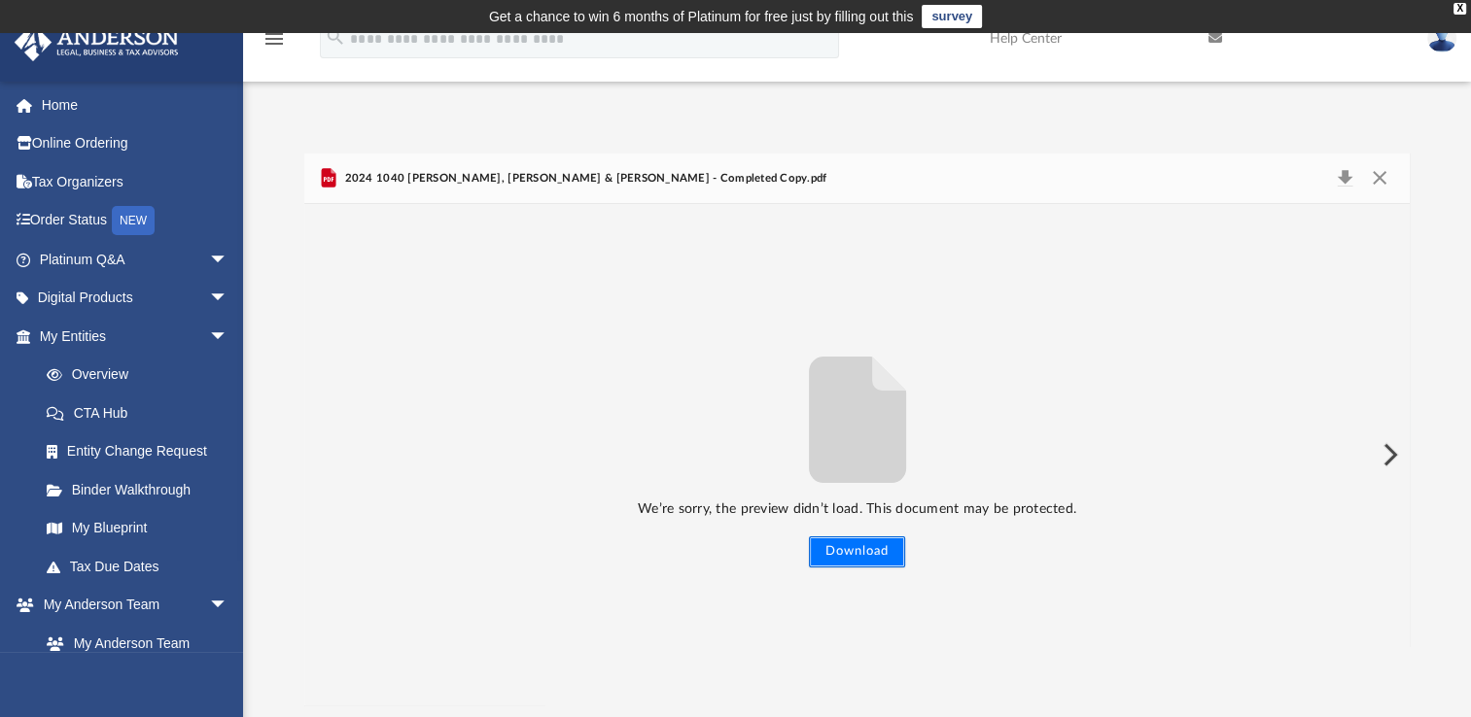
click at [844, 559] on button "Download" at bounding box center [857, 552] width 96 height 31
